Goal: Information Seeking & Learning: Learn about a topic

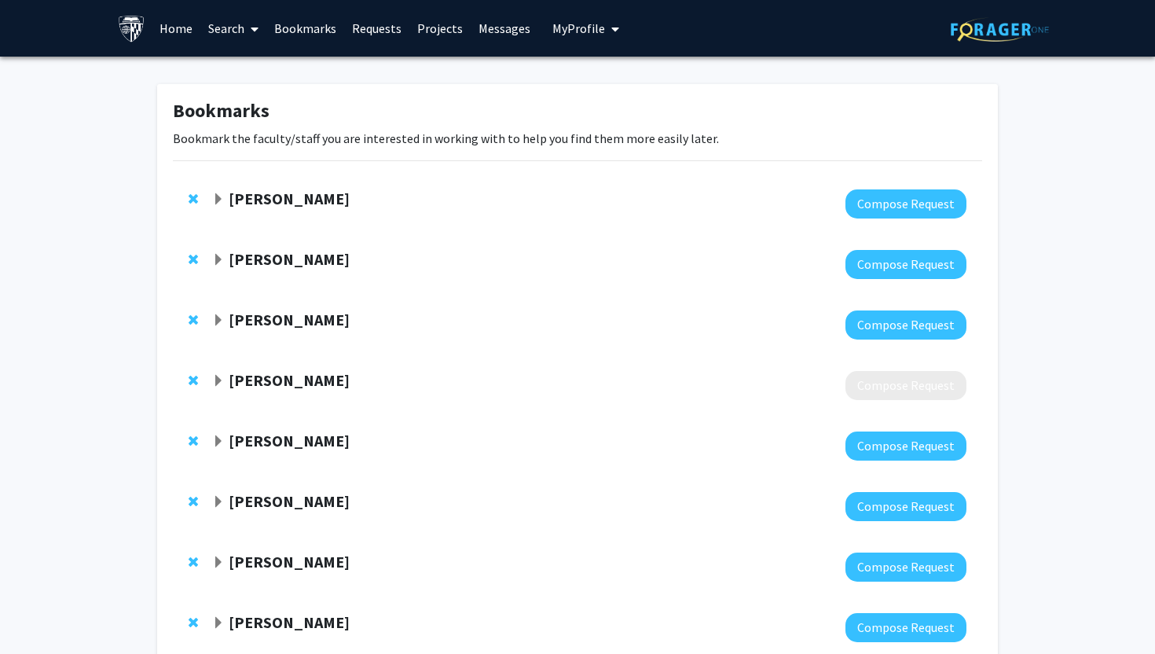
click at [248, 20] on span at bounding box center [251, 29] width 14 height 55
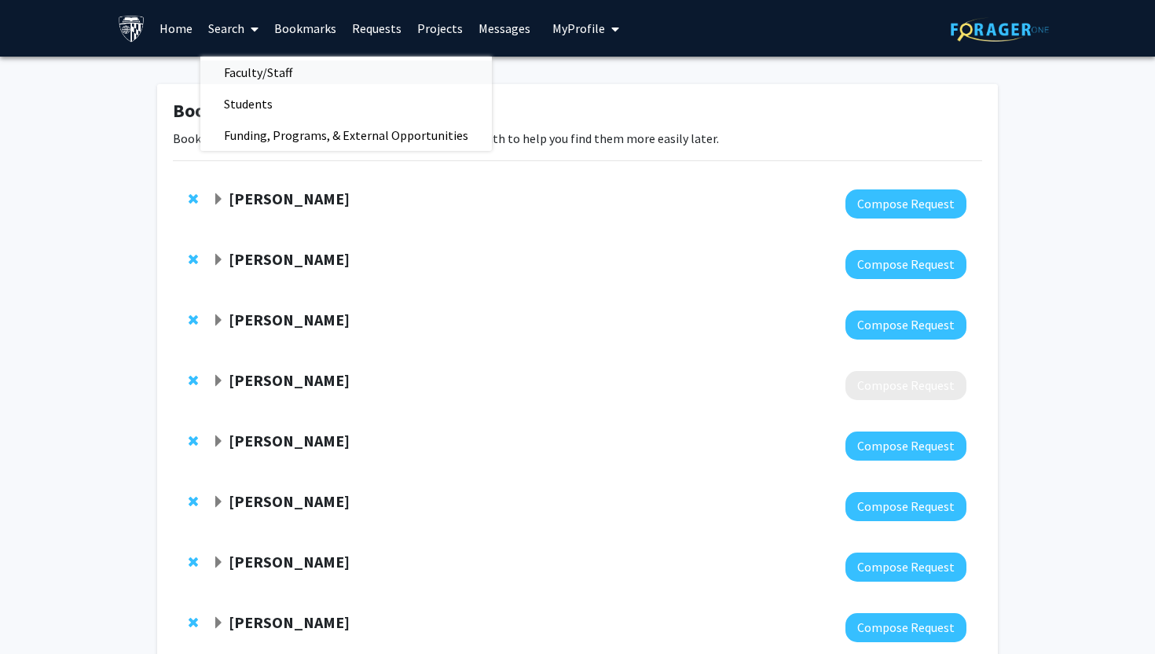
click at [254, 70] on span "Faculty/Staff" at bounding box center [258, 72] width 116 height 31
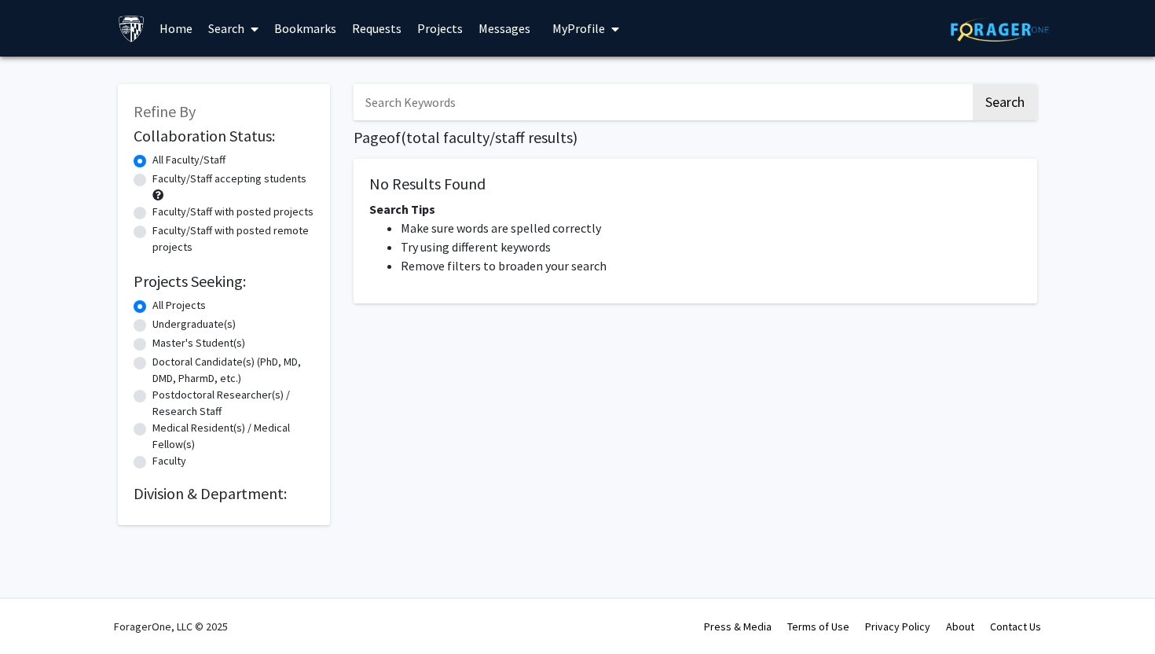
click at [489, 118] on input "Search Keywords" at bounding box center [662, 102] width 617 height 36
type input "psychedelic"
click at [973, 84] on button "Search" at bounding box center [1005, 102] width 64 height 36
drag, startPoint x: 449, startPoint y: 108, endPoint x: 321, endPoint y: 101, distance: 128.3
click at [322, 102] on div "Refine By Collaboration Status: Collaboration Status All Faculty/Staff Collabor…" at bounding box center [577, 296] width 943 height 457
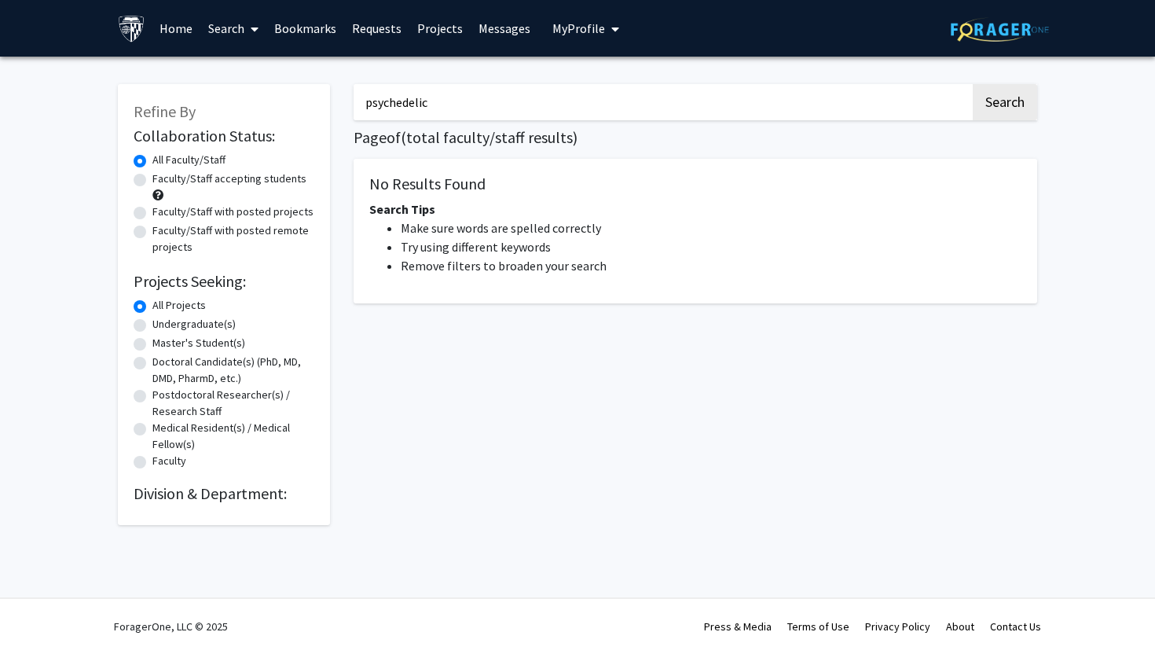
click at [973, 84] on button "Search" at bounding box center [1005, 102] width 64 height 36
click at [1007, 100] on button "Search" at bounding box center [1005, 102] width 64 height 36
drag, startPoint x: 486, startPoint y: 105, endPoint x: 281, endPoint y: 96, distance: 205.3
click at [281, 97] on div "Refine By Collaboration Status: Collaboration Status All Faculty/Staff Collabor…" at bounding box center [577, 296] width 943 height 457
click at [973, 84] on button "Search" at bounding box center [1005, 102] width 64 height 36
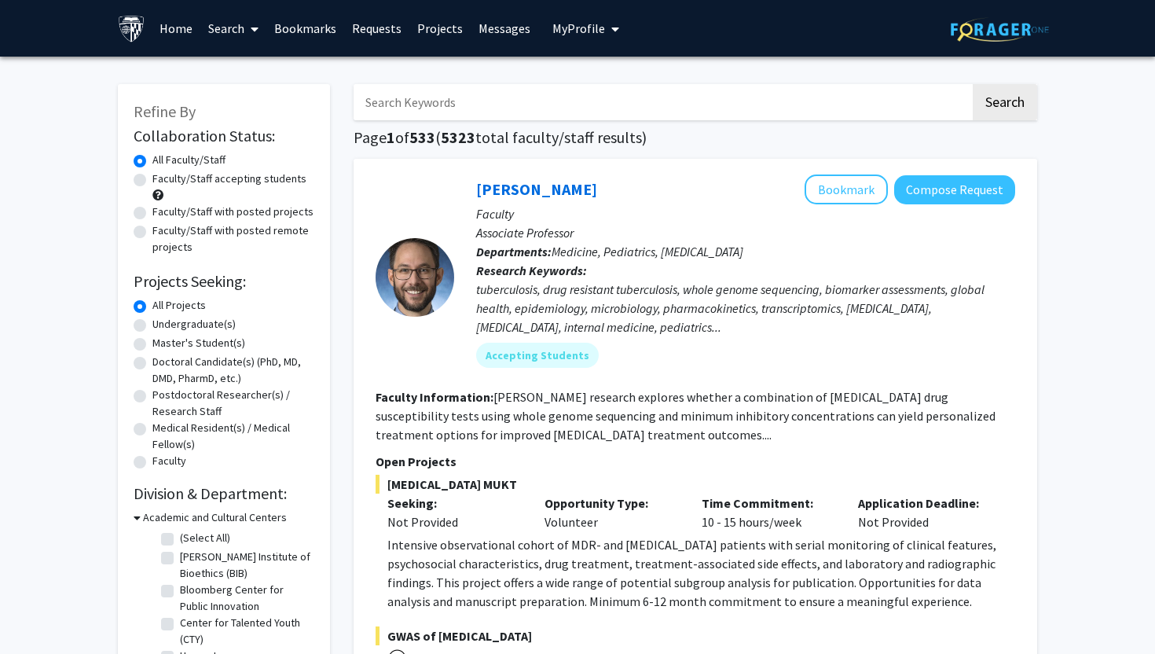
click at [452, 108] on input "Search Keywords" at bounding box center [662, 102] width 617 height 36
paste input "psychedelic"
type input "psychedelic"
click at [973, 84] on button "Search" at bounding box center [1005, 102] width 64 height 36
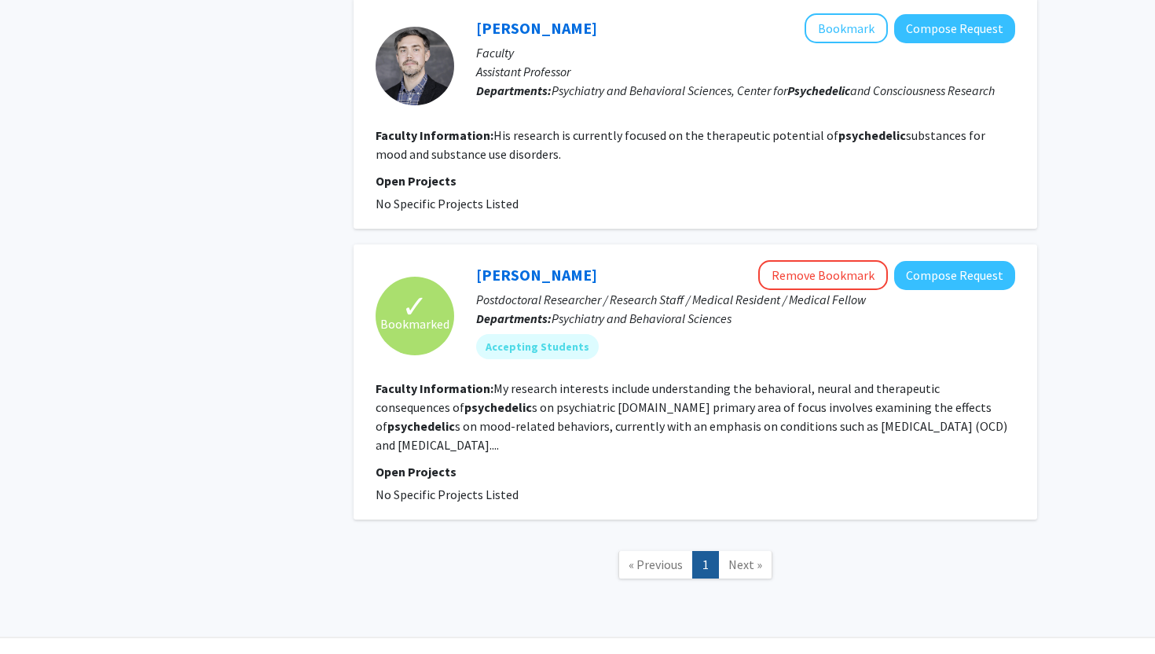
scroll to position [2007, 0]
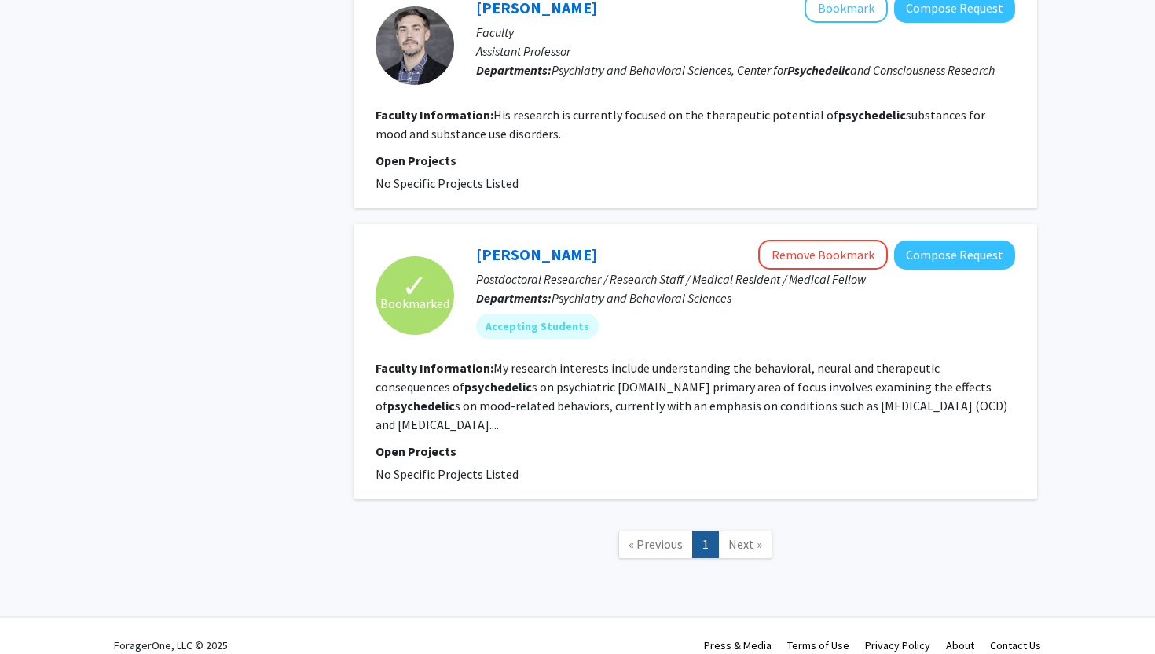
click at [731, 537] on link "Next »" at bounding box center [745, 545] width 54 height 28
click at [743, 536] on span "Next »" at bounding box center [746, 544] width 34 height 16
